Goal: Navigation & Orientation: Find specific page/section

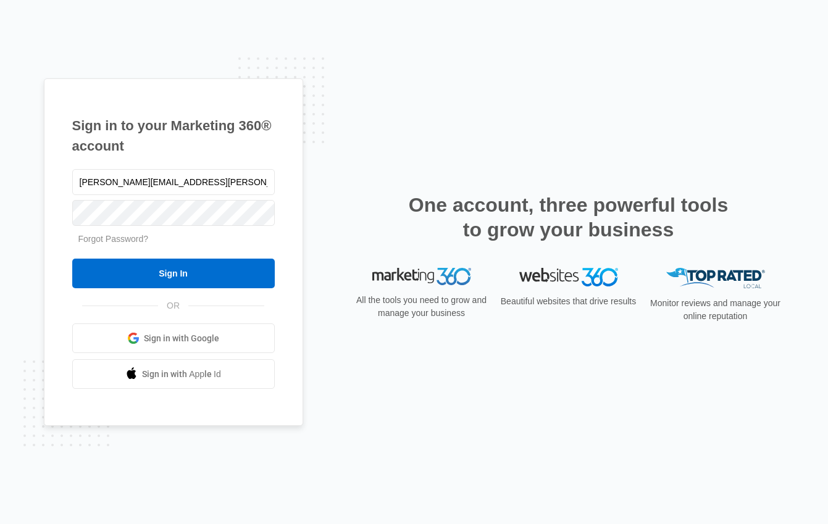
type input "[PERSON_NAME][EMAIL_ADDRESS][PERSON_NAME][DOMAIN_NAME]"
click at [72, 259] on input "Sign In" at bounding box center [173, 274] width 202 height 30
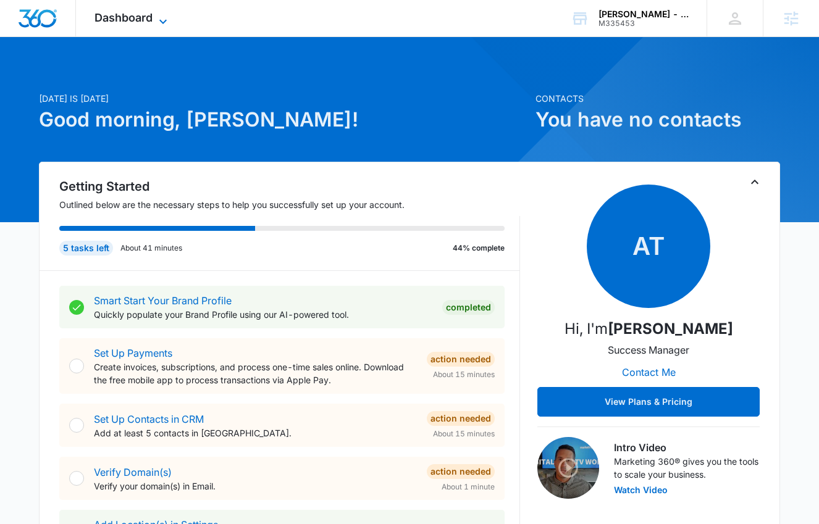
click at [114, 23] on span "Dashboard" at bounding box center [123, 17] width 58 height 13
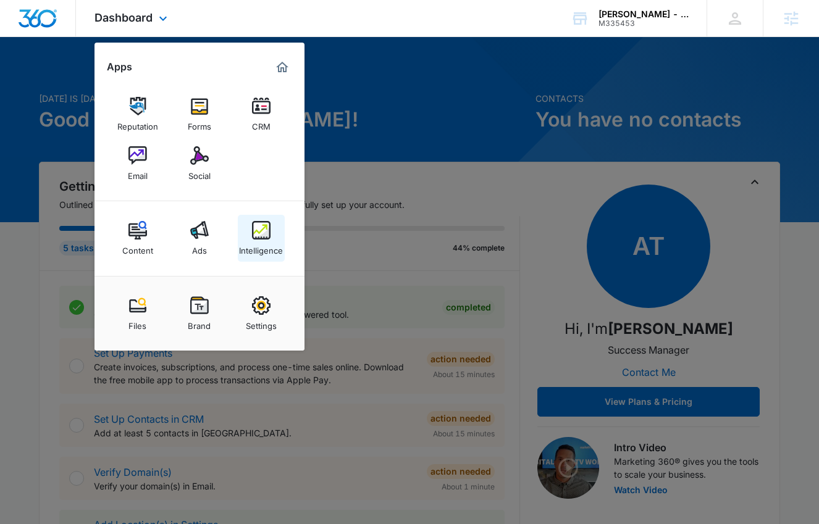
click at [264, 228] on img at bounding box center [261, 230] width 19 height 19
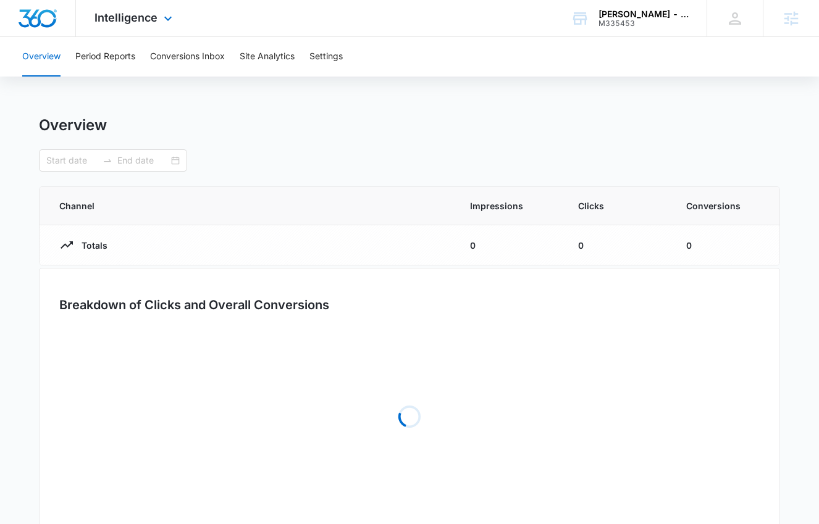
type input "[DATE]"
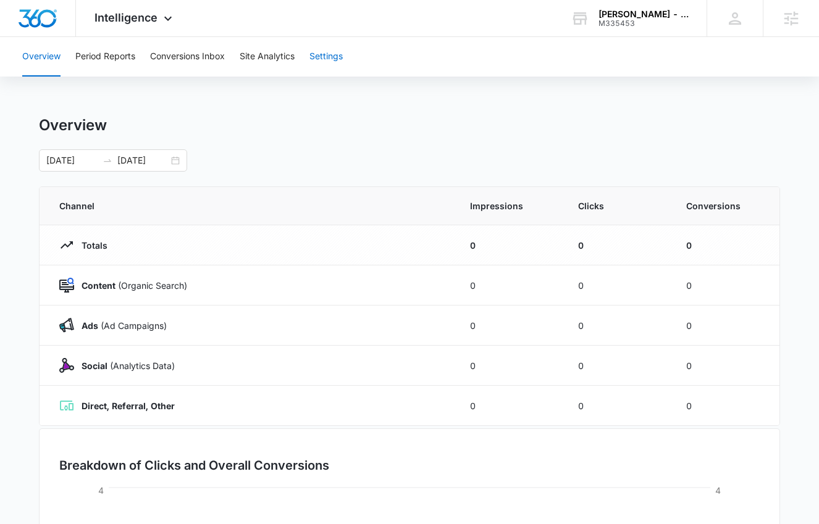
click at [328, 61] on button "Settings" at bounding box center [325, 57] width 33 height 40
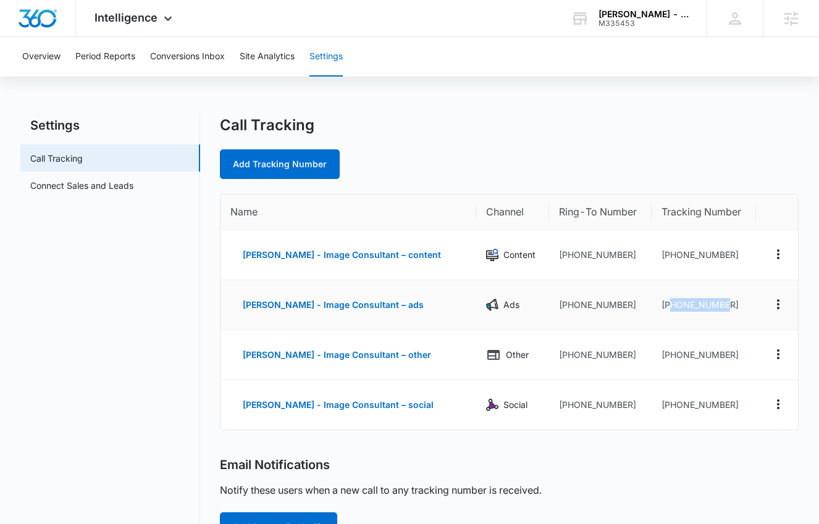
drag, startPoint x: 731, startPoint y: 305, endPoint x: 668, endPoint y: 308, distance: 63.0
click at [668, 308] on td "[PHONE_NUMBER]" at bounding box center [703, 305] width 104 height 50
copy td "4242109389"
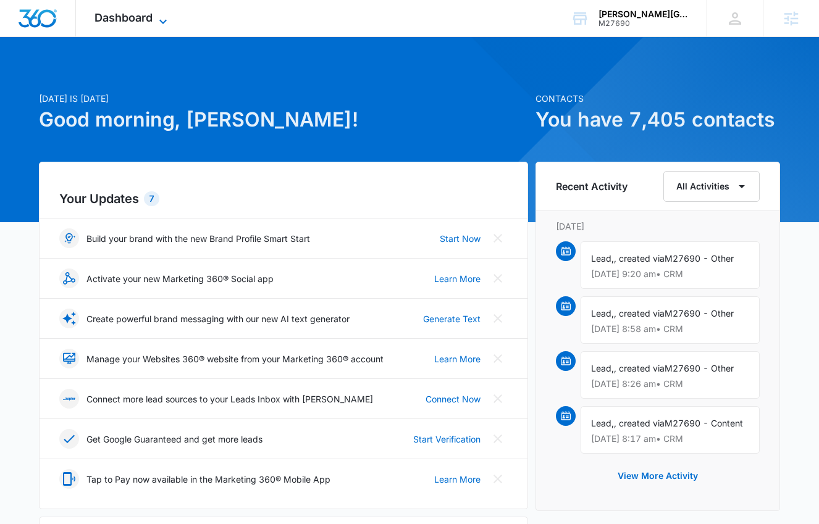
click at [115, 23] on span "Dashboard" at bounding box center [123, 17] width 58 height 13
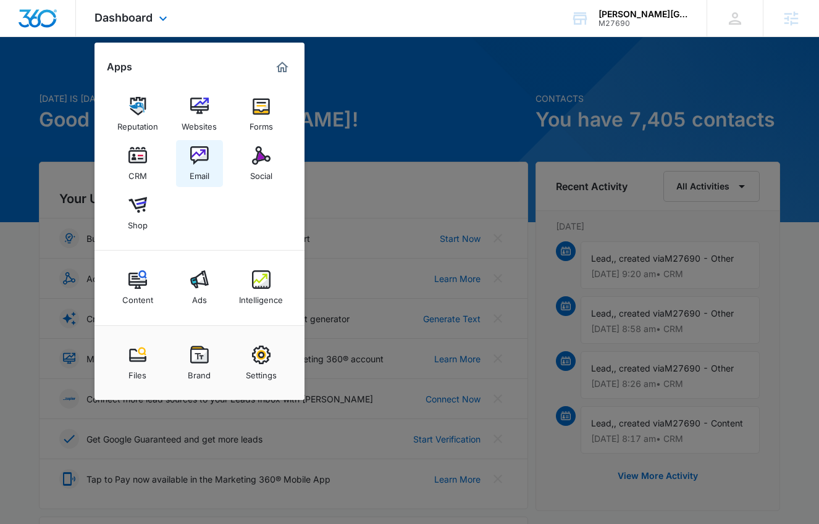
click at [201, 146] on img at bounding box center [199, 155] width 19 height 19
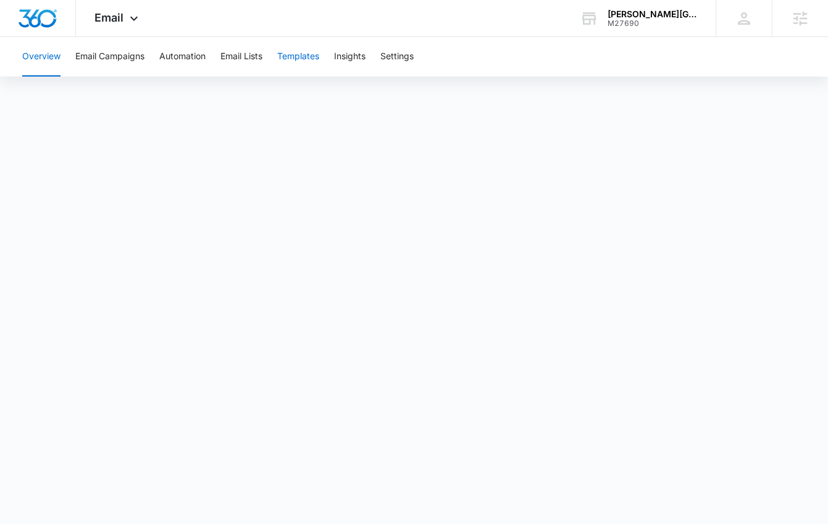
click at [314, 52] on button "Templates" at bounding box center [298, 57] width 42 height 40
click at [101, 7] on div "Email Apps Reputation Websites Forms CRM Email Social Shop Content Ads Intellig…" at bounding box center [118, 18] width 84 height 36
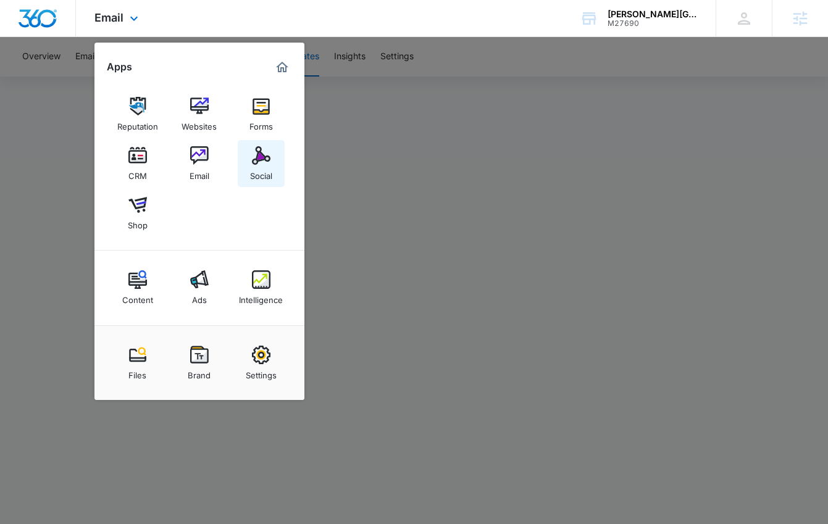
click at [248, 164] on link "Social" at bounding box center [261, 163] width 47 height 47
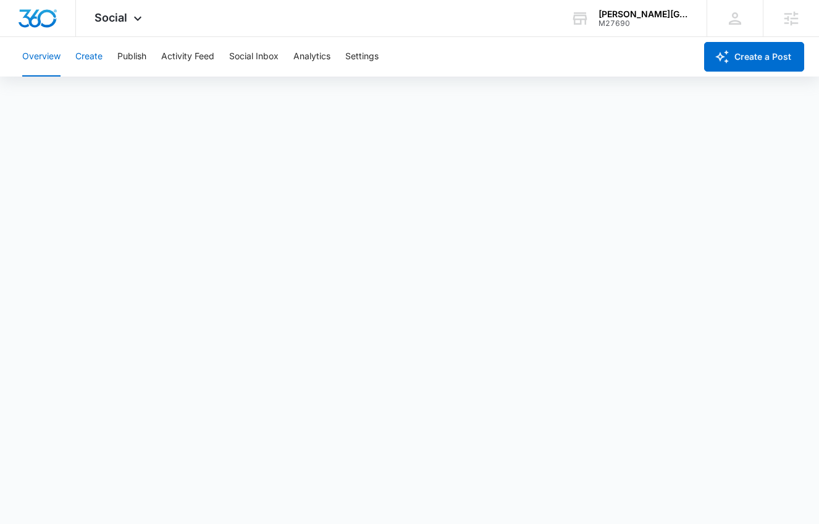
click at [89, 57] on button "Create" at bounding box center [88, 57] width 27 height 40
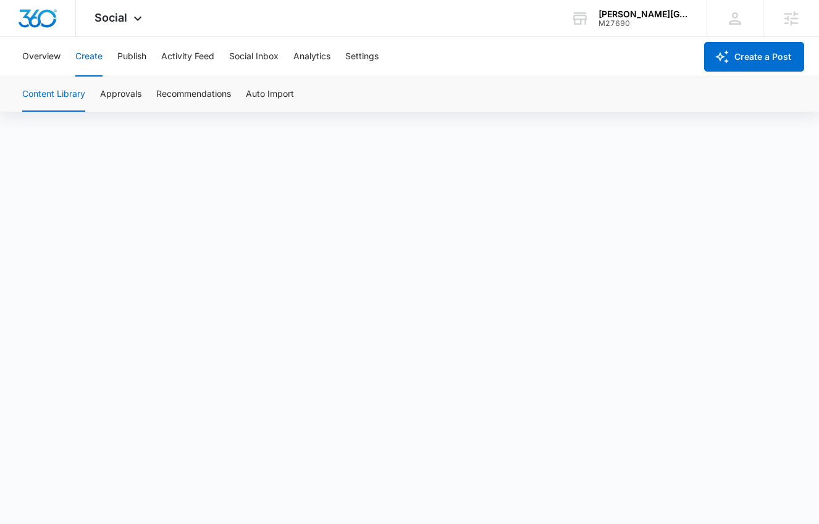
scroll to position [9, 0]
click at [123, 99] on button "Approvals" at bounding box center [120, 94] width 41 height 35
click at [122, 16] on span "Social" at bounding box center [110, 17] width 33 height 13
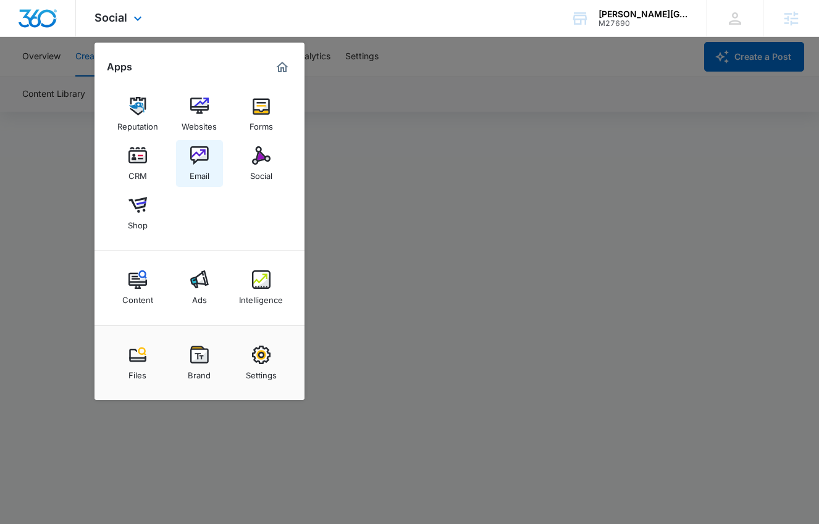
click at [212, 164] on link "Email" at bounding box center [199, 163] width 47 height 47
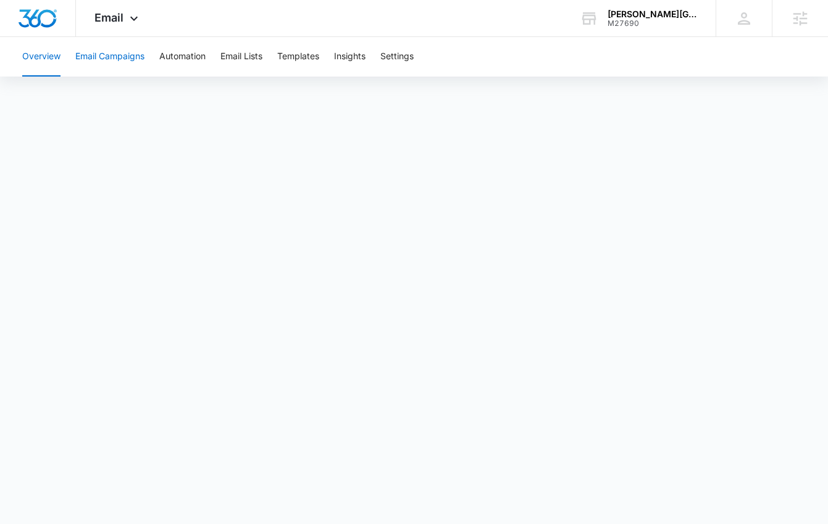
click at [123, 63] on button "Email Campaigns" at bounding box center [109, 57] width 69 height 40
click at [63, 61] on div "Overview Email Campaigns Automation Email Lists Templates Insights Settings" at bounding box center [414, 57] width 798 height 40
click at [52, 58] on button "Overview" at bounding box center [41, 57] width 38 height 40
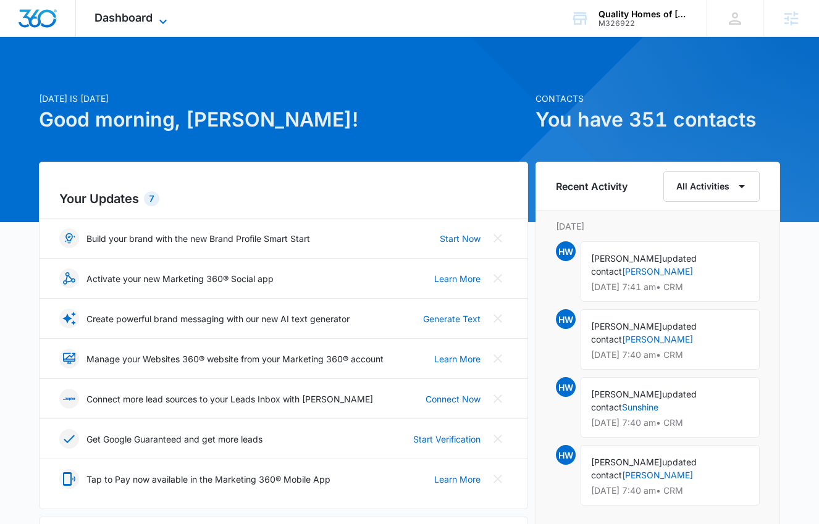
click at [159, 23] on icon at bounding box center [163, 21] width 15 height 15
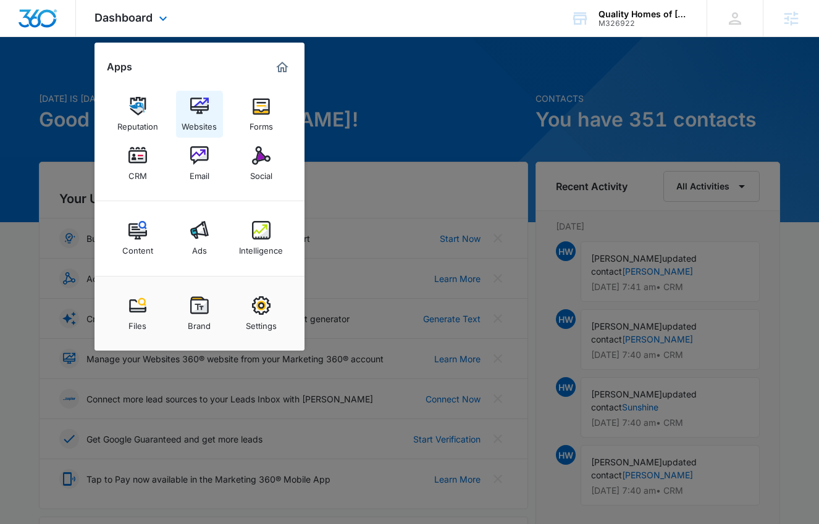
click at [204, 100] on img at bounding box center [199, 106] width 19 height 19
